Goal: Check status

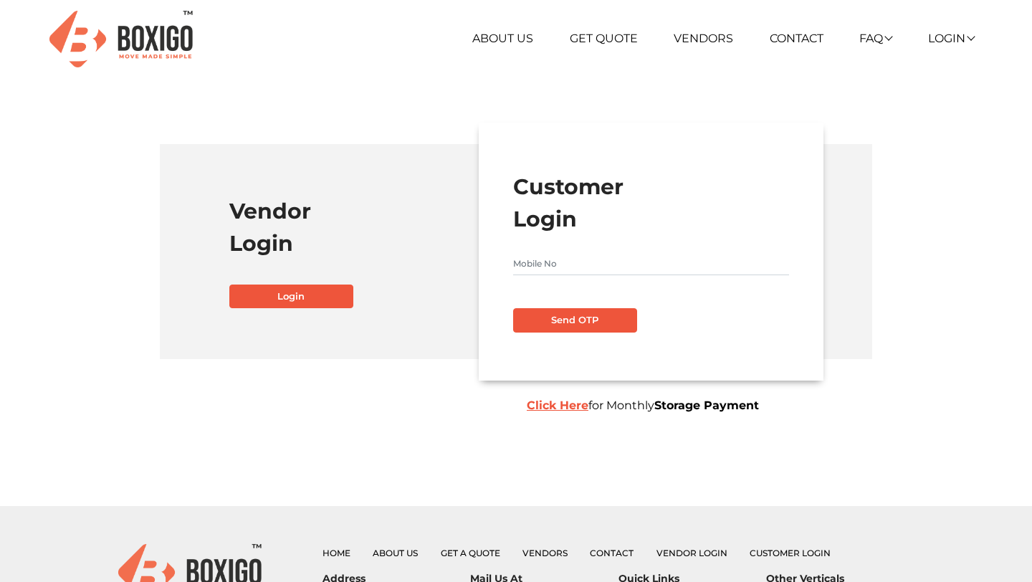
click at [555, 277] on form "Customer Login Send OTP Click Here for Monthly Storage Payment" at bounding box center [651, 252] width 276 height 162
click at [546, 260] on input "text" at bounding box center [651, 263] width 276 height 23
type input "7093599311"
click at [551, 325] on button "Send OTP" at bounding box center [575, 320] width 124 height 24
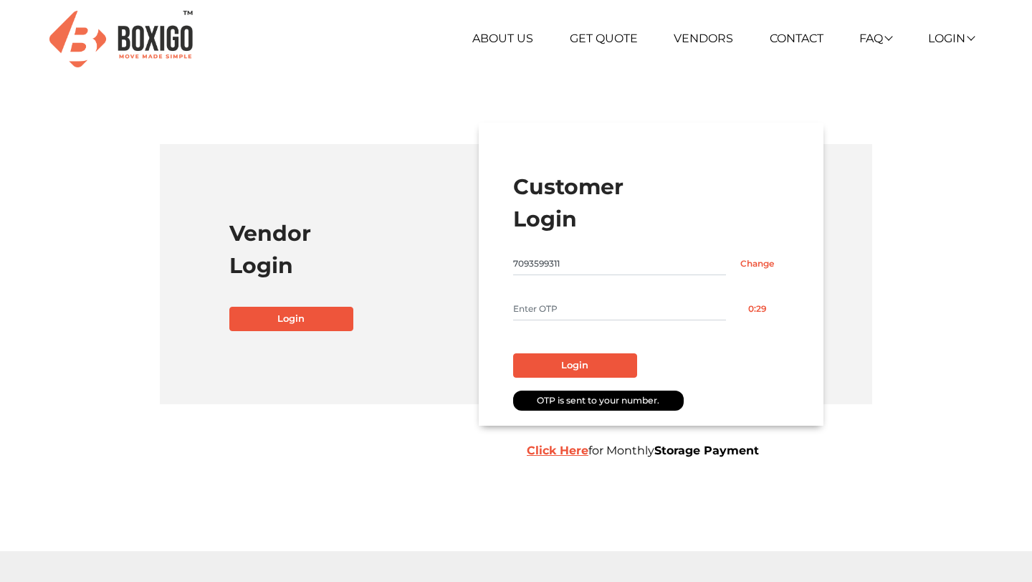
click at [548, 307] on input "text" at bounding box center [619, 309] width 213 height 23
type input "1111"
click at [563, 374] on button "Login" at bounding box center [575, 365] width 124 height 24
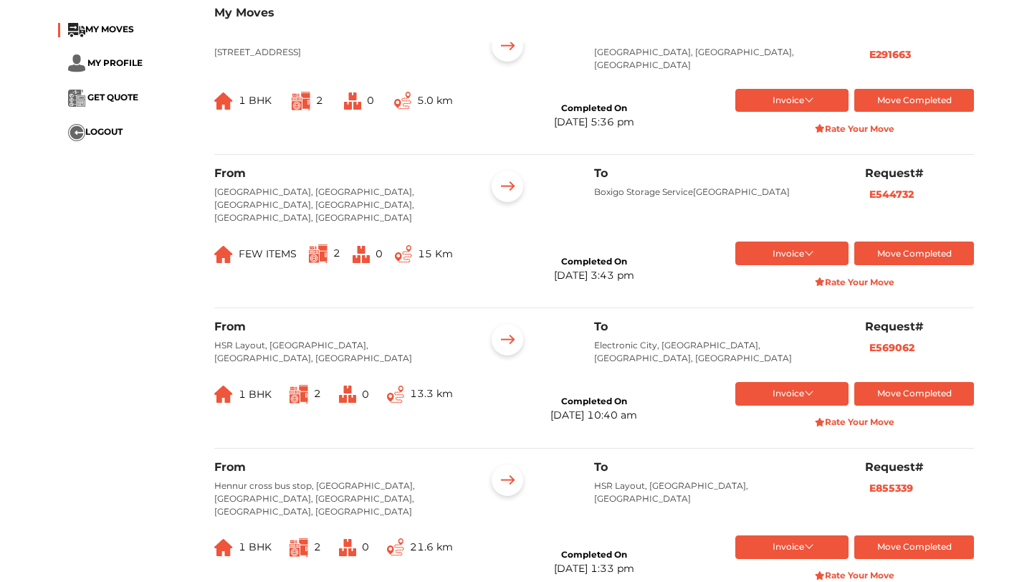
scroll to position [424, 0]
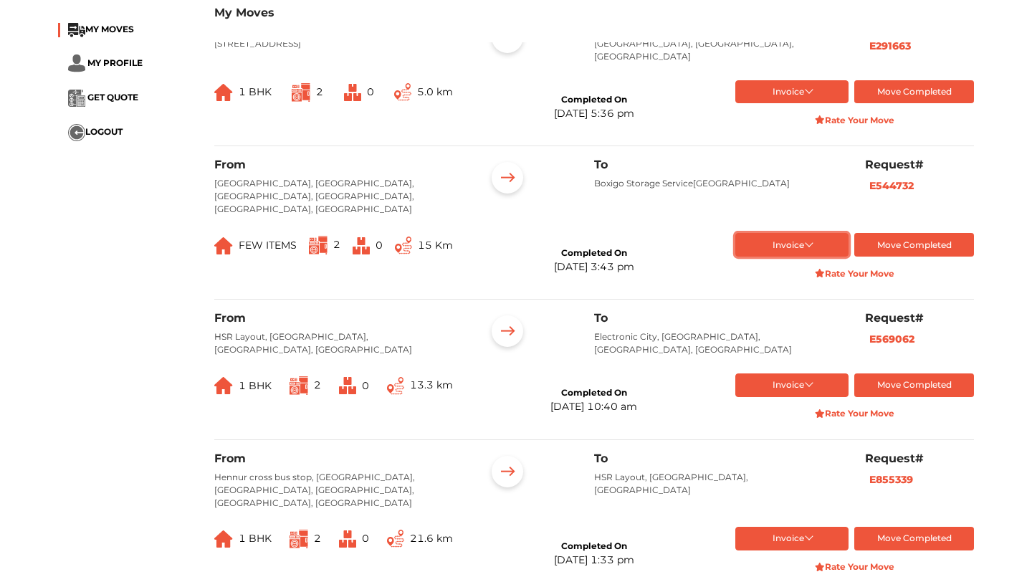
click at [806, 257] on button "Invoice" at bounding box center [793, 245] width 114 height 24
click at [773, 301] on button "Final Invoice Bill" at bounding box center [793, 291] width 115 height 22
